Goal: Task Accomplishment & Management: Manage account settings

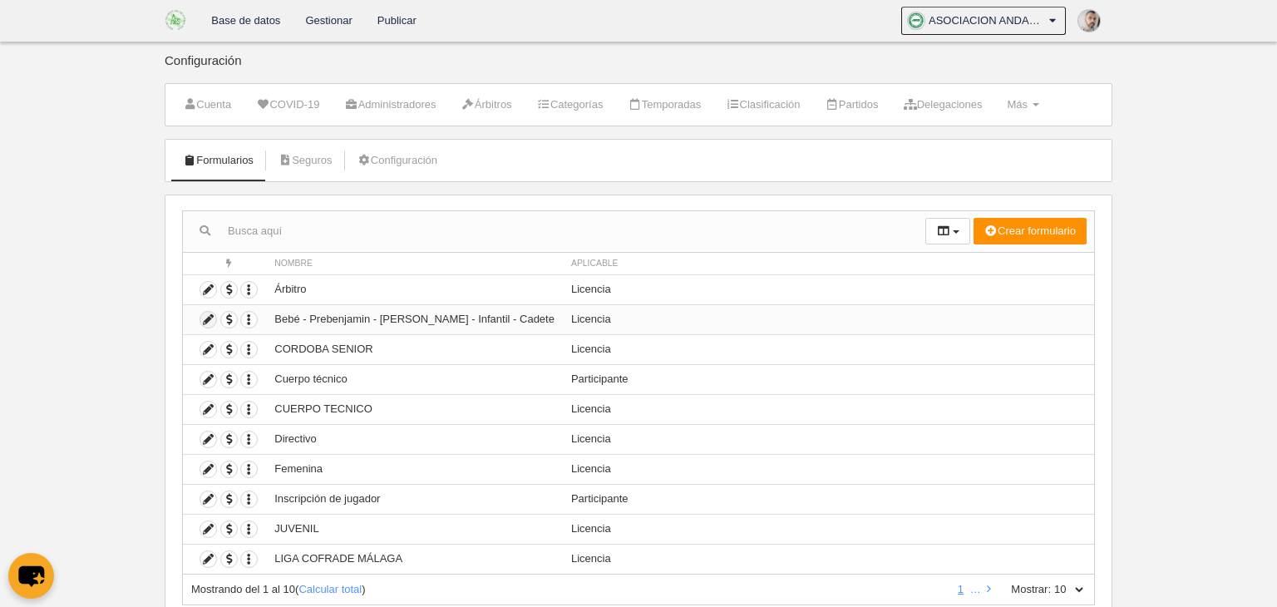
click at [205, 319] on icon at bounding box center [208, 320] width 16 height 16
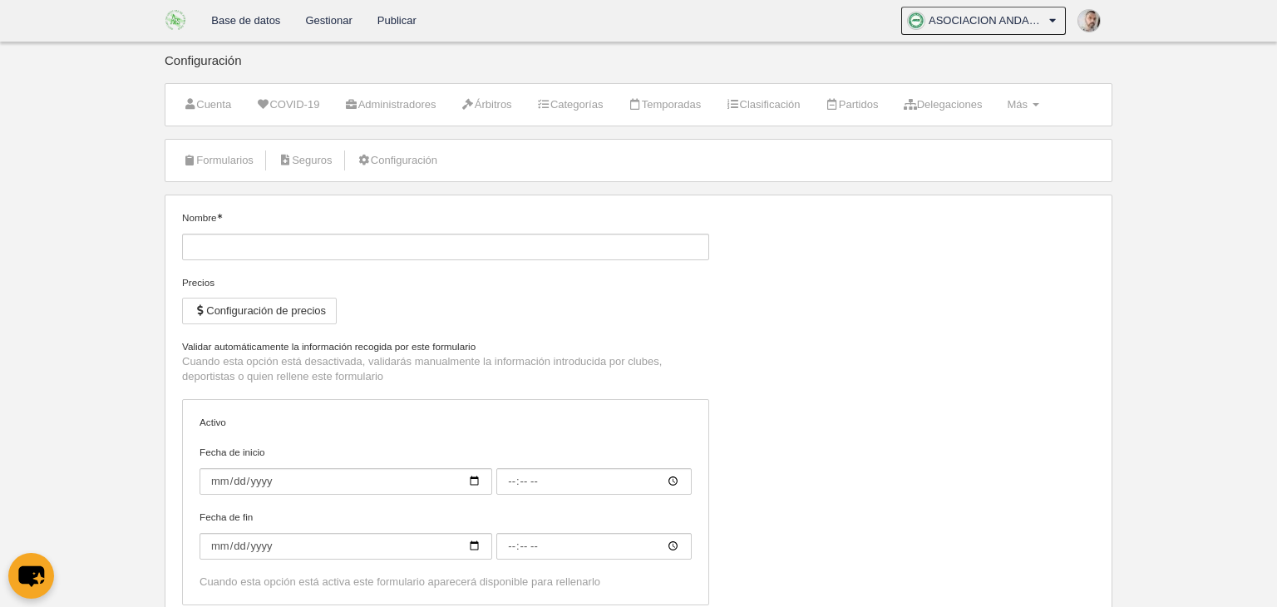
type input "Bebé - Prebenjamin - [PERSON_NAME] - Infantil - Cadete"
checkbox input "true"
type input "[DATE]"
type input "00:00"
type input "[DATE]"
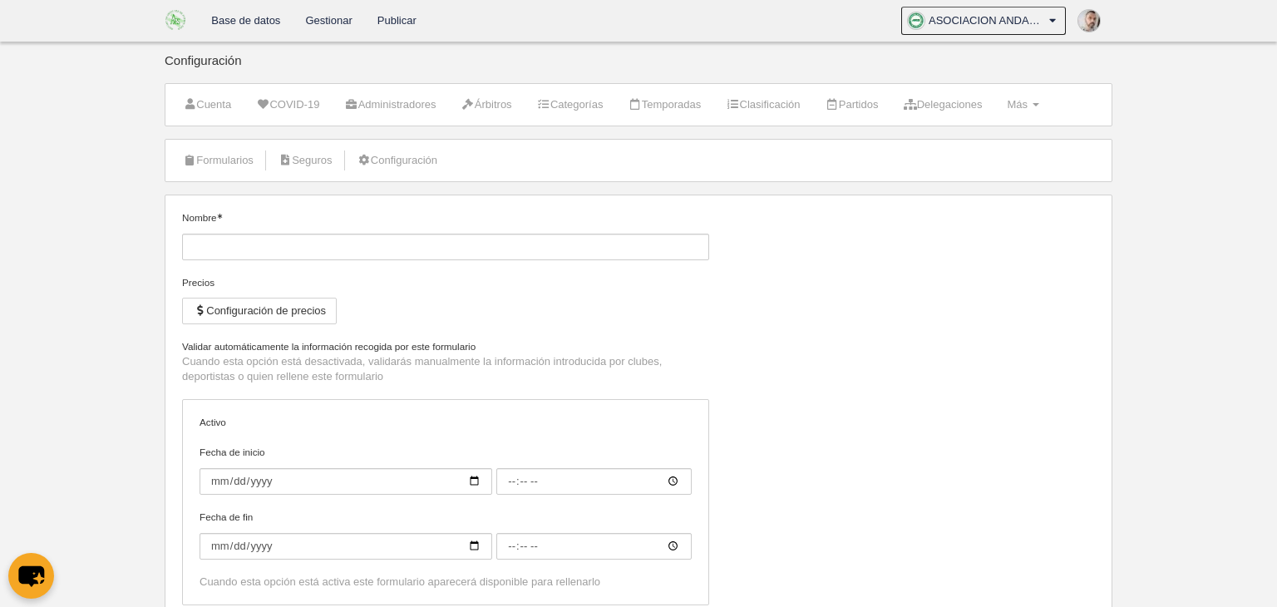
type input "00:00"
select select "selected"
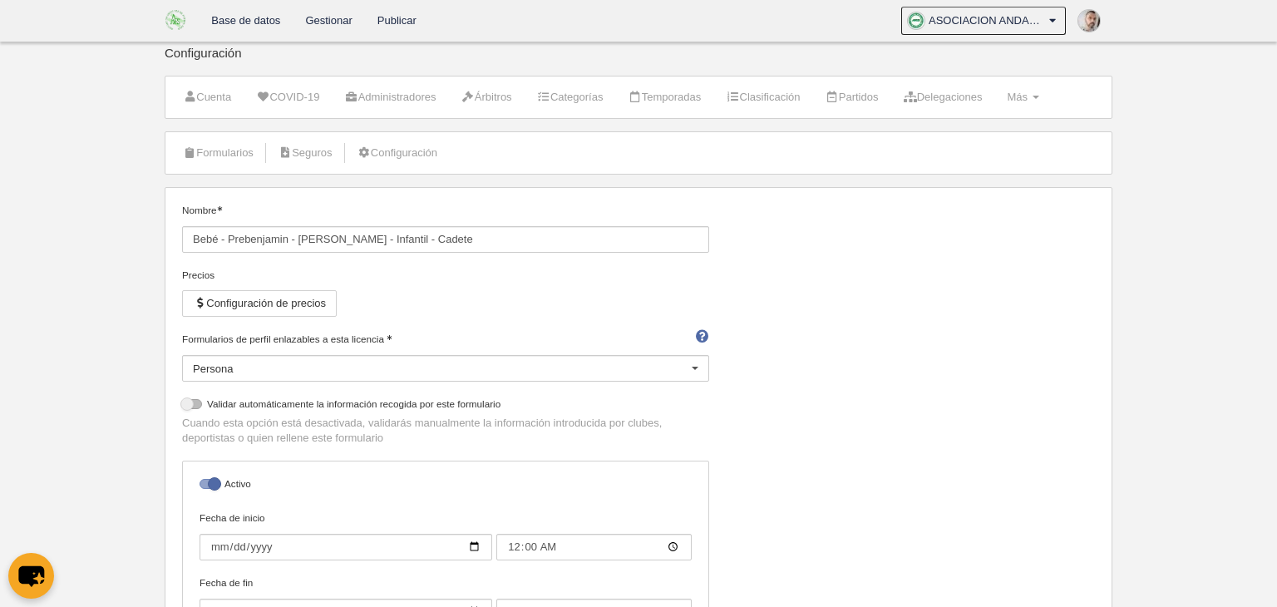
scroll to position [2, 0]
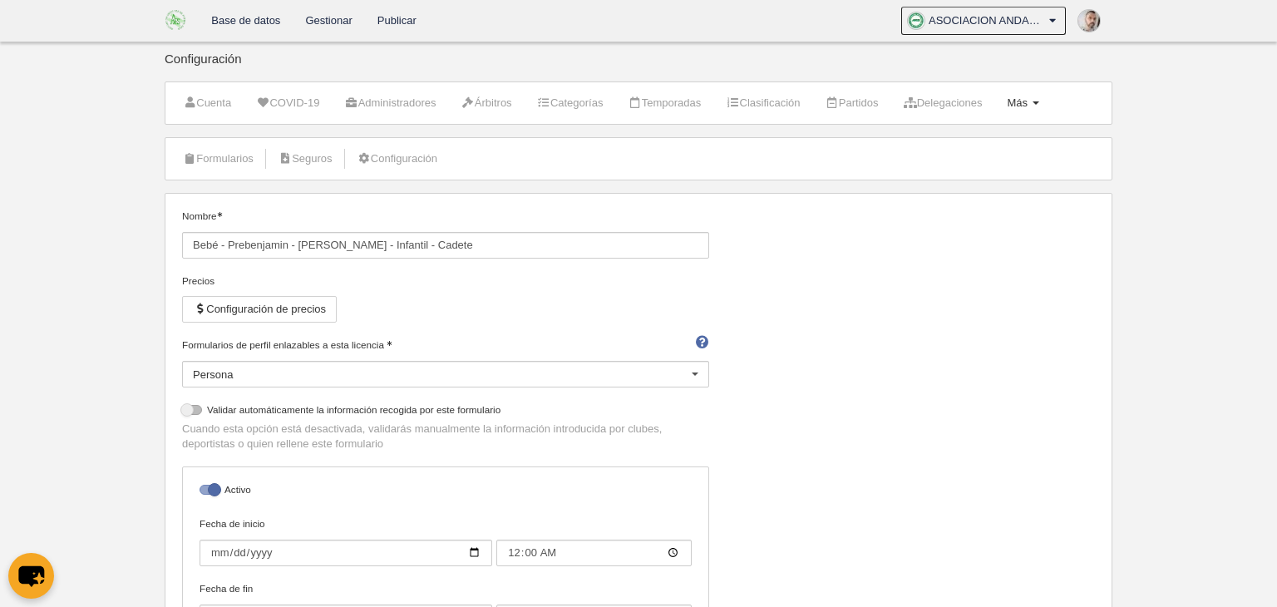
click at [1028, 100] on span "Más" at bounding box center [1017, 102] width 21 height 12
click at [959, 170] on link "Formularios" at bounding box center [969, 170] width 155 height 27
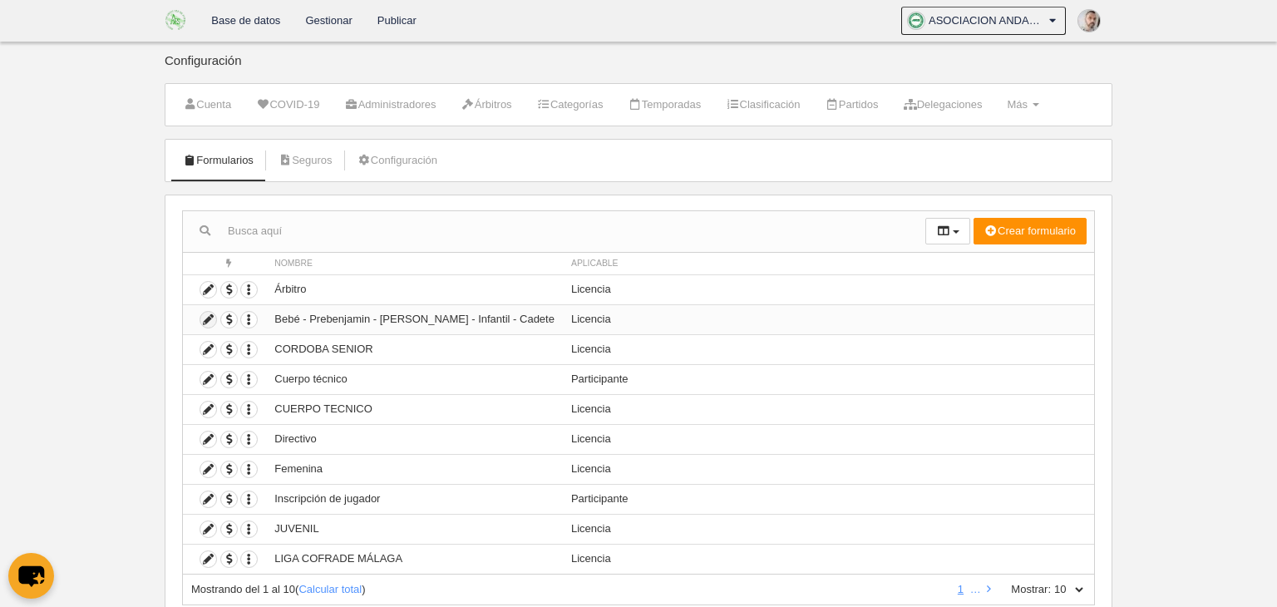
click at [208, 318] on icon at bounding box center [208, 320] width 16 height 16
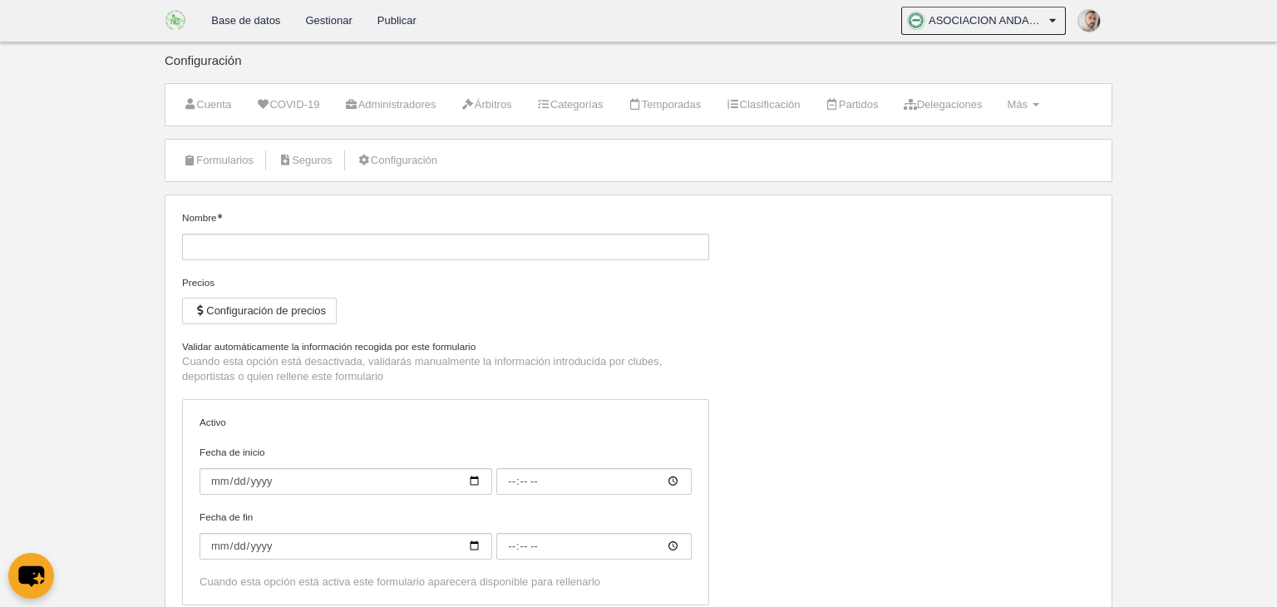
type input "Bebé - Prebenjamin - [PERSON_NAME] - Infantil - Cadete"
checkbox input "true"
type input "[DATE]"
type input "00:00"
type input "[DATE]"
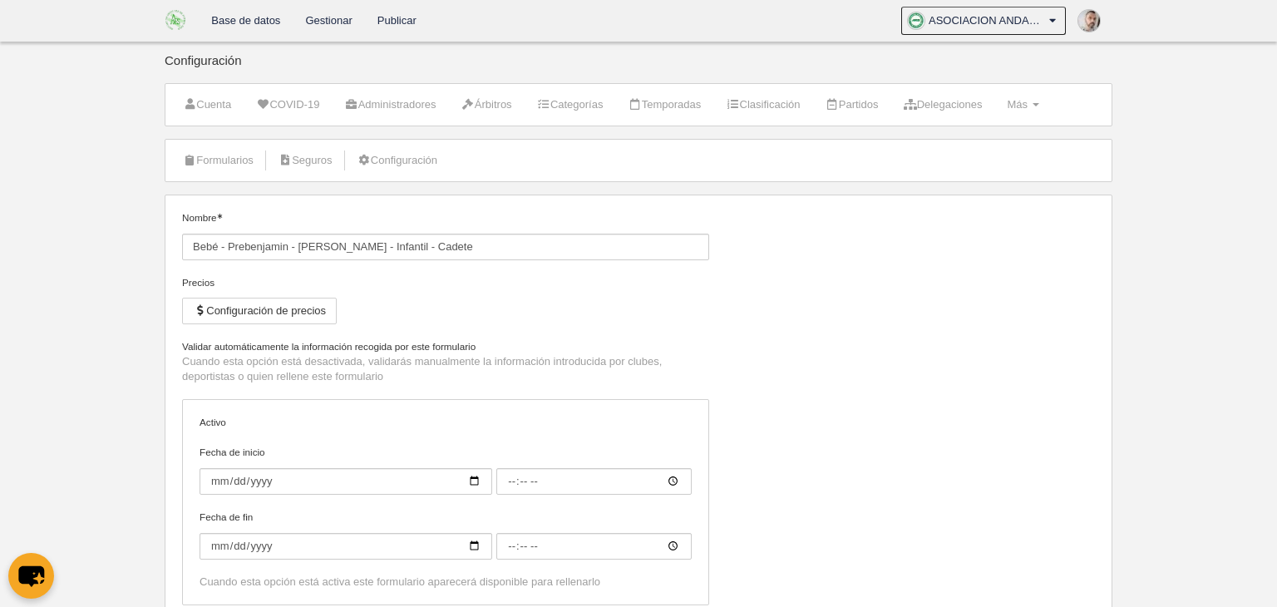
type input "00:00"
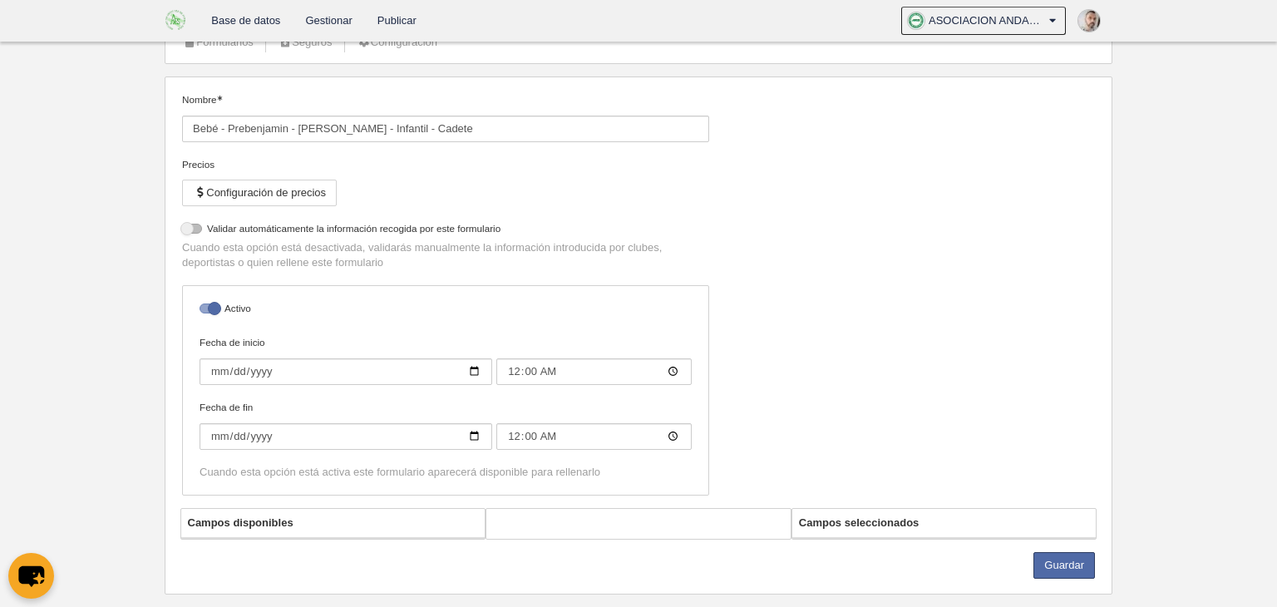
select select "selected"
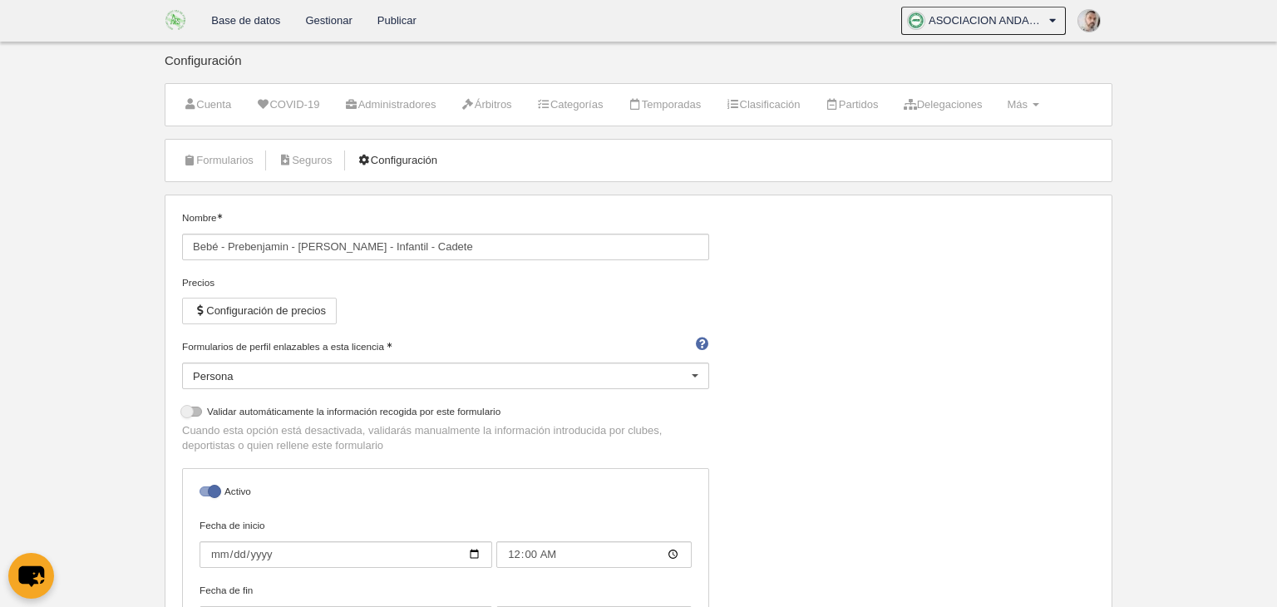
click at [403, 160] on link "Configuración" at bounding box center [397, 160] width 98 height 25
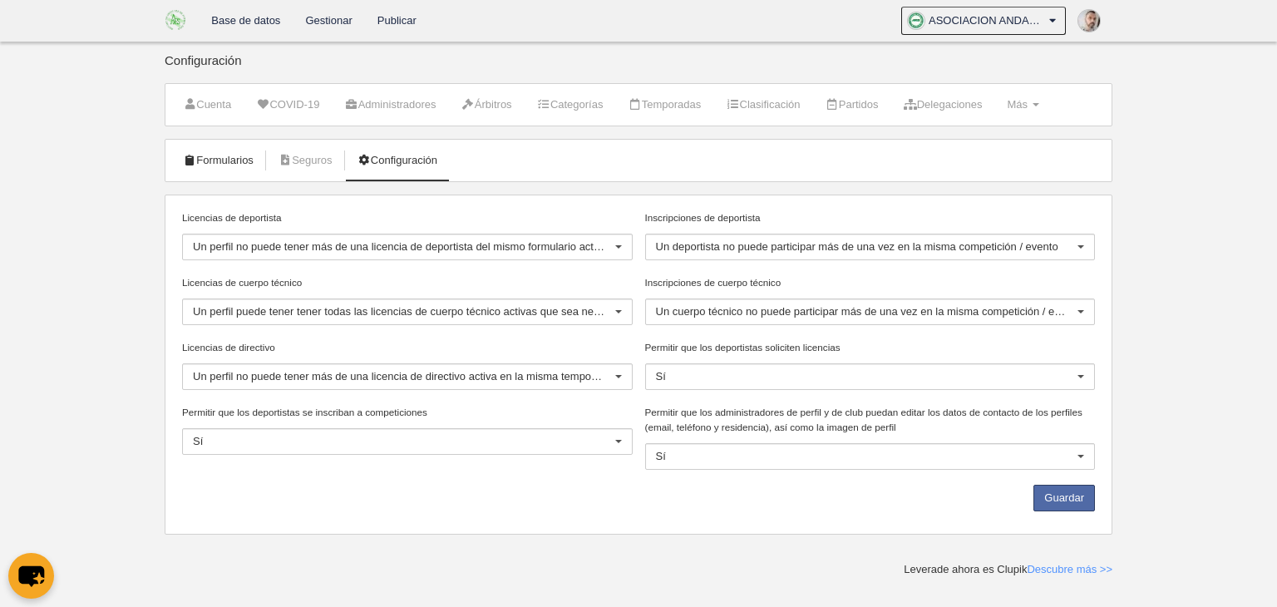
click at [228, 166] on link "Formularios" at bounding box center [218, 160] width 89 height 25
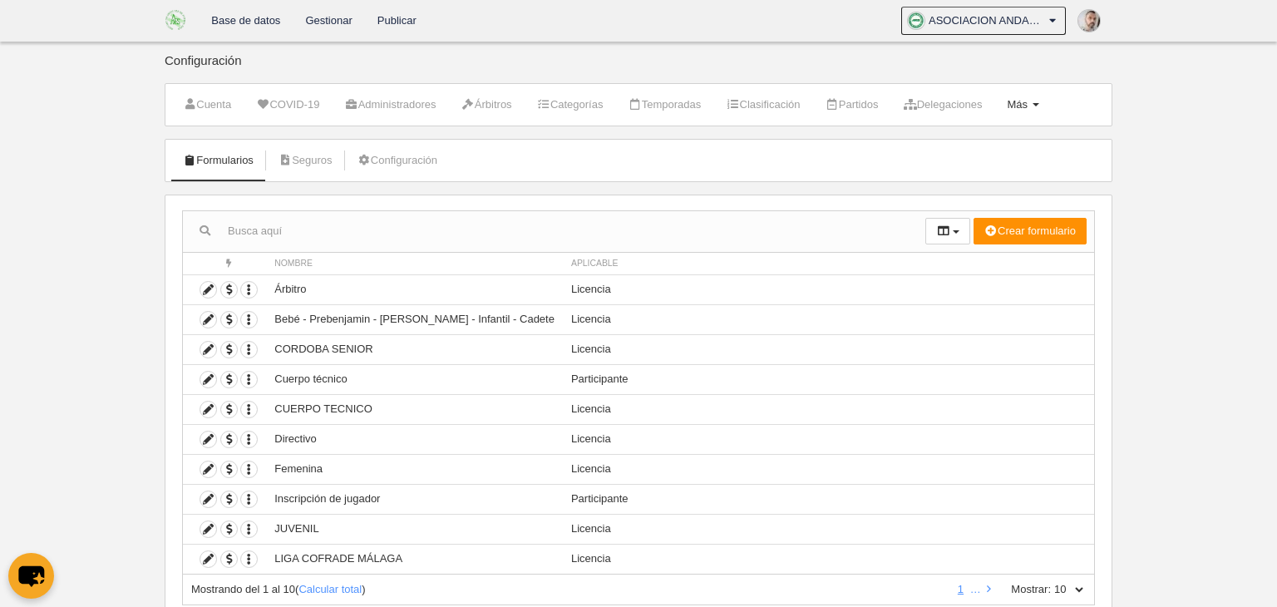
click at [1028, 106] on span "Más" at bounding box center [1017, 104] width 21 height 12
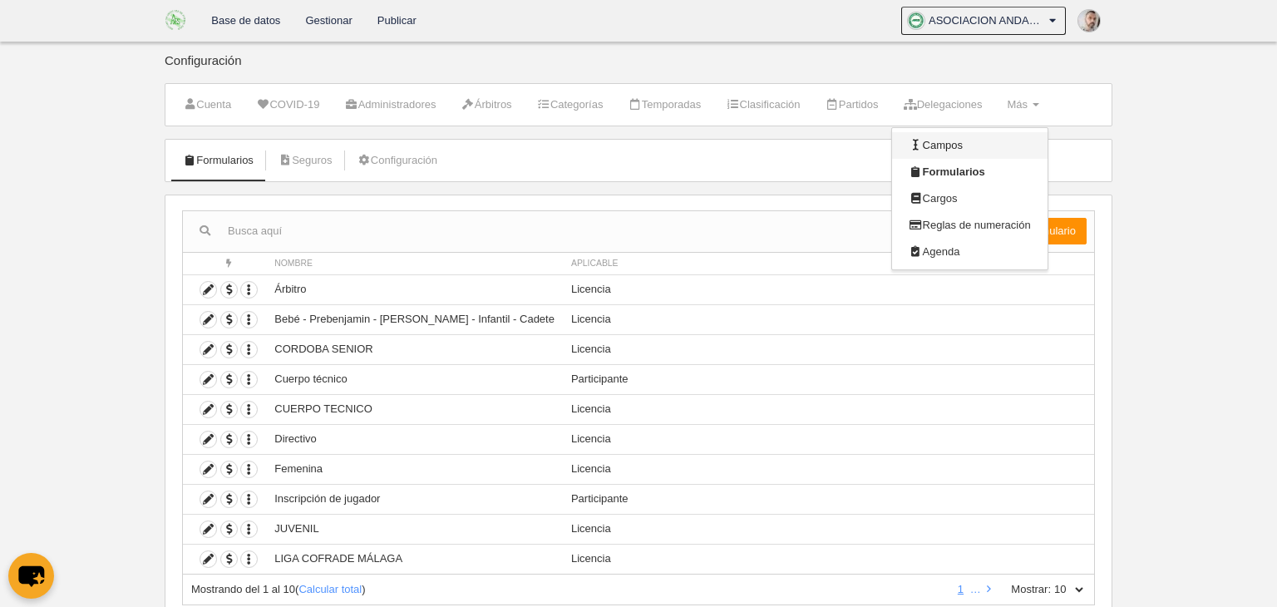
click at [984, 145] on link "Campos" at bounding box center [969, 145] width 155 height 27
